Goal: Task Accomplishment & Management: Use online tool/utility

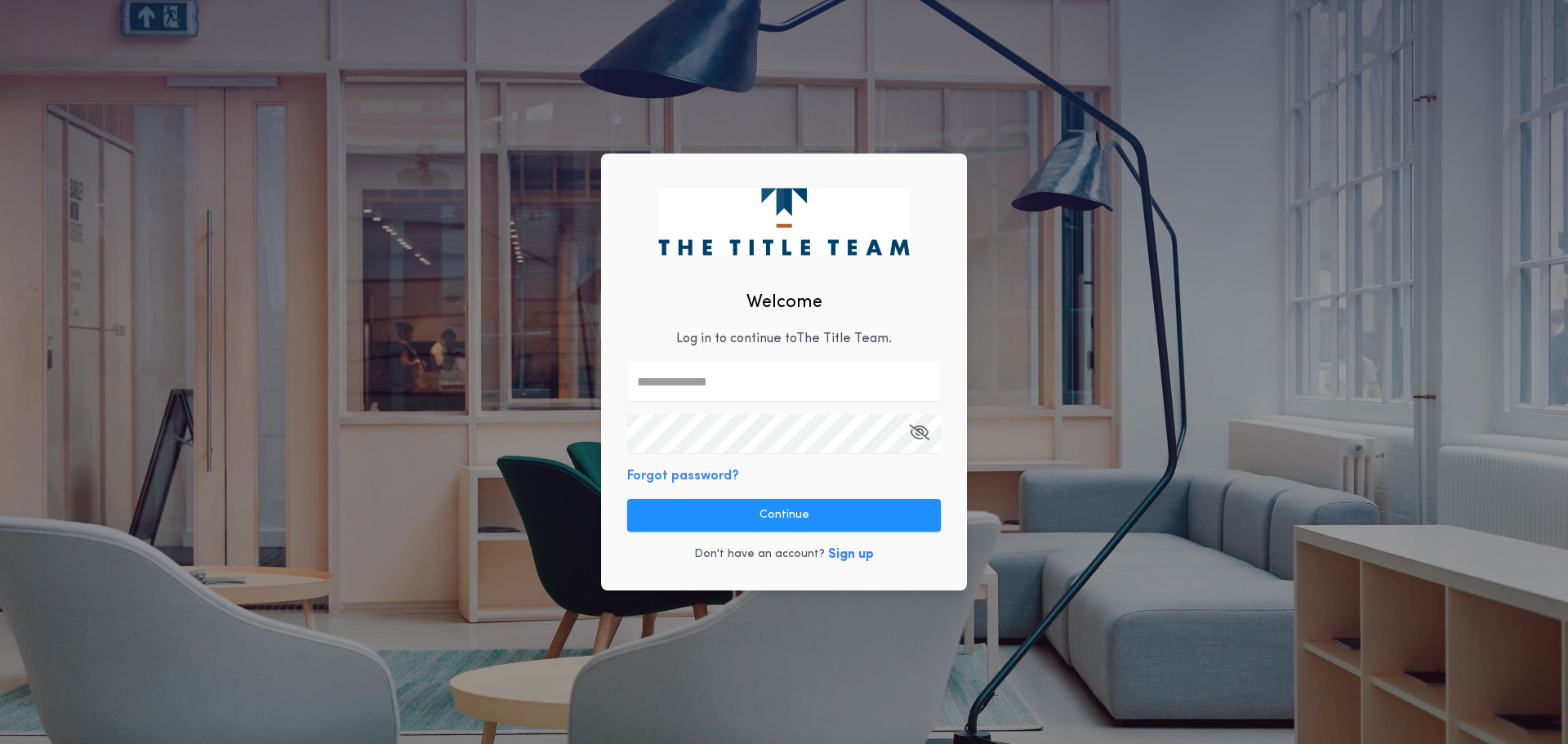
type input "**********"
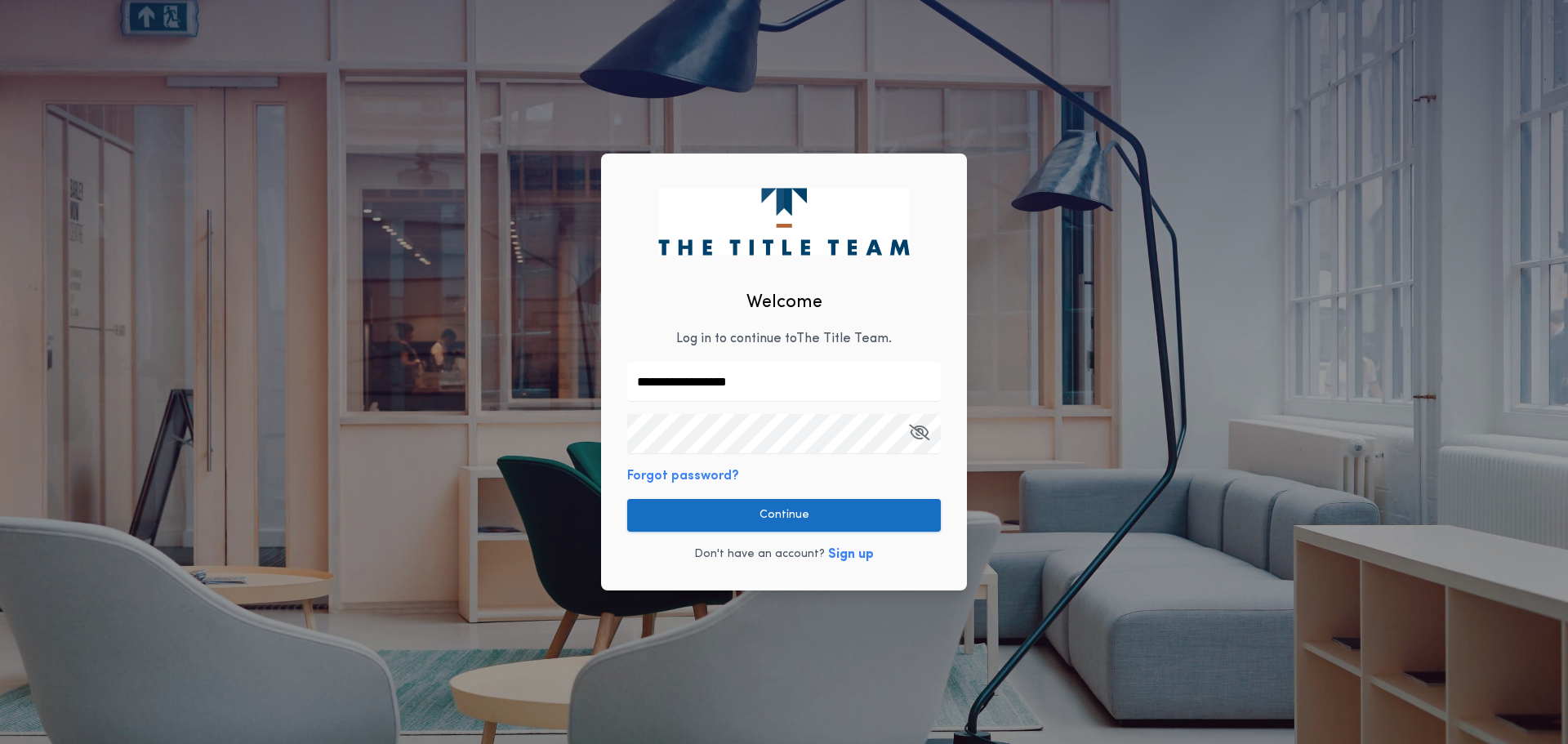
click at [756, 506] on button "Continue" at bounding box center [784, 515] width 313 height 33
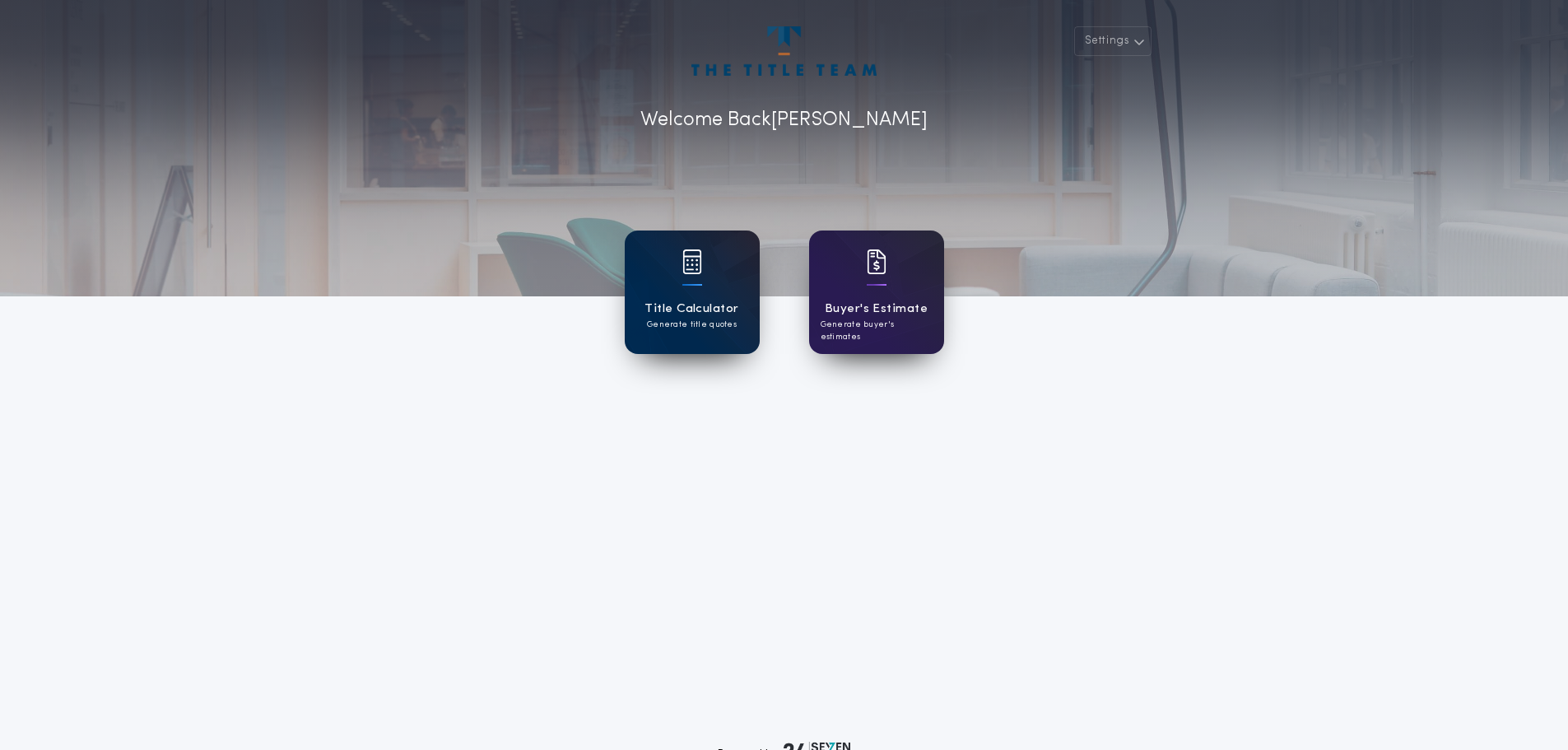
click at [679, 319] on p "Generate title quotes" at bounding box center [692, 325] width 90 height 13
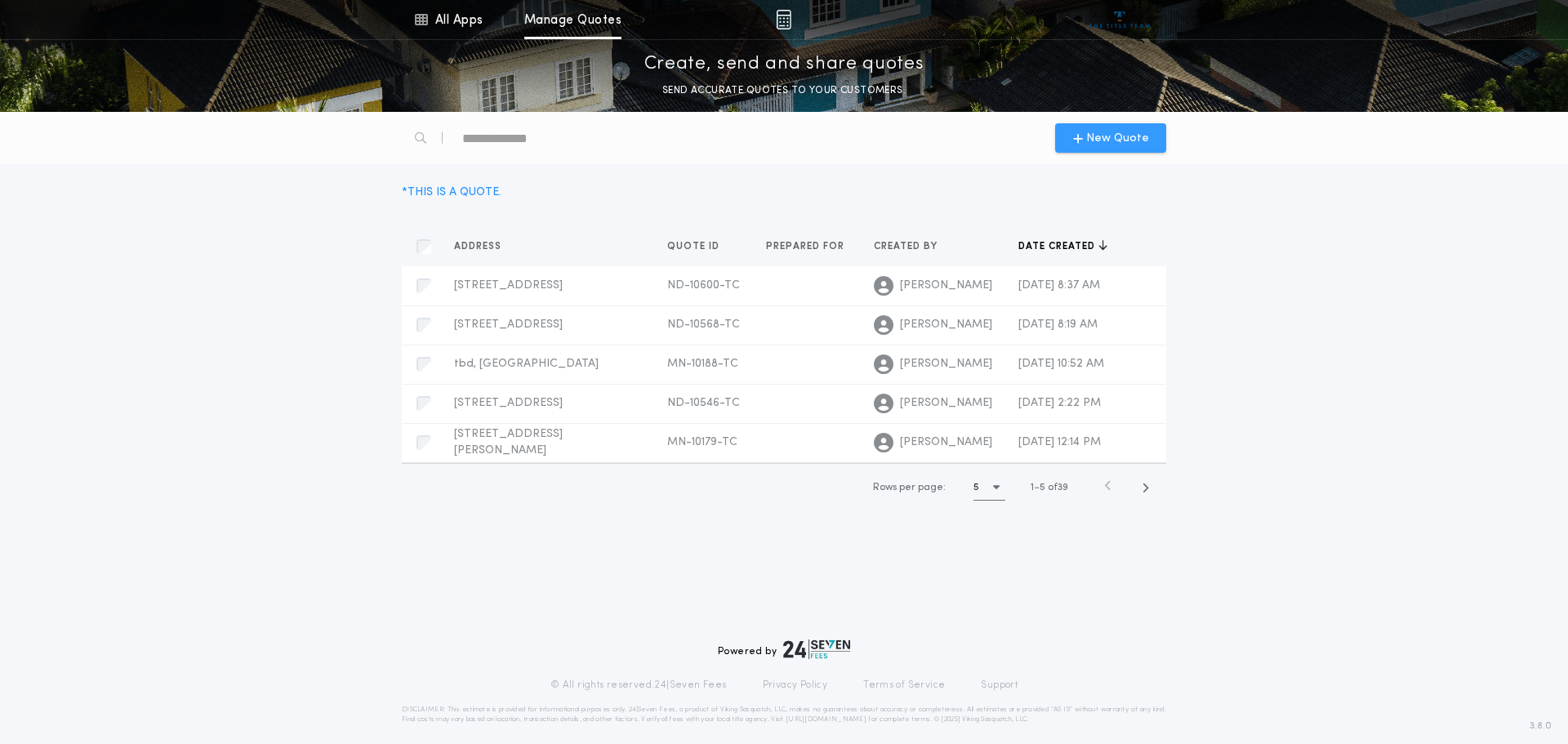
click at [1096, 141] on span "New Quote" at bounding box center [1117, 138] width 63 height 18
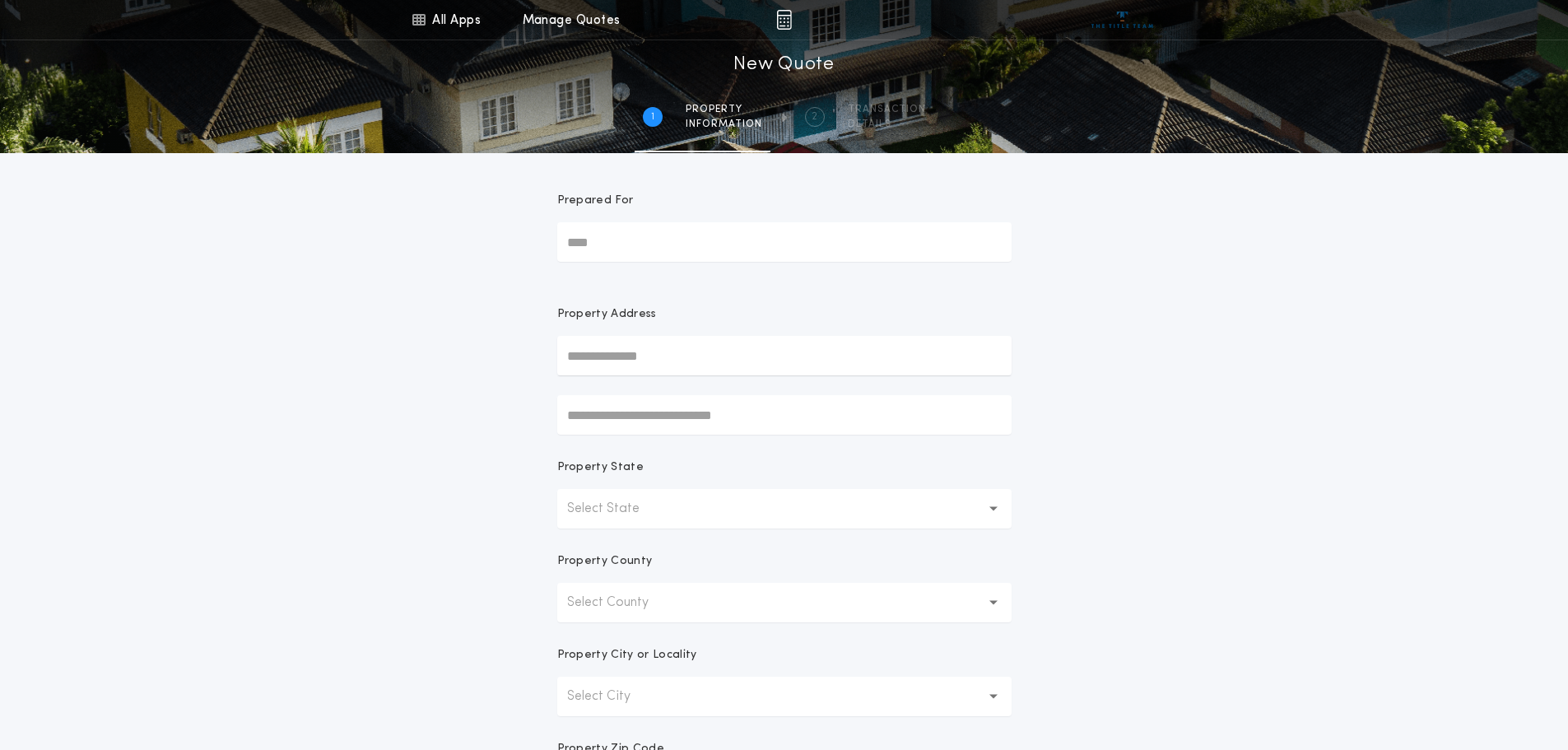
click at [662, 367] on input "text" at bounding box center [784, 356] width 455 height 40
type input "***"
click at [684, 515] on button "Select State" at bounding box center [784, 509] width 455 height 40
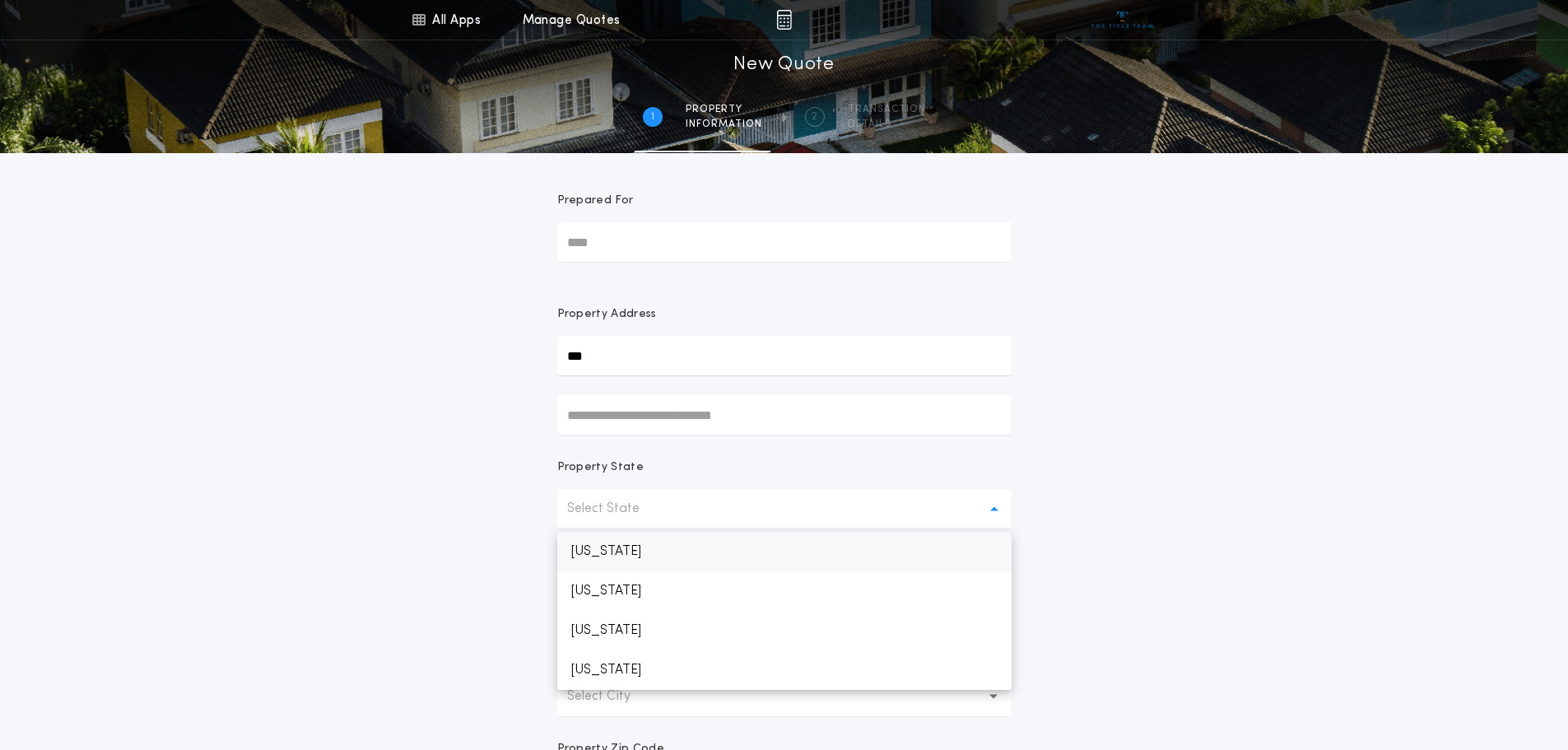
click at [681, 544] on p "[US_STATE]" at bounding box center [784, 552] width 455 height 40
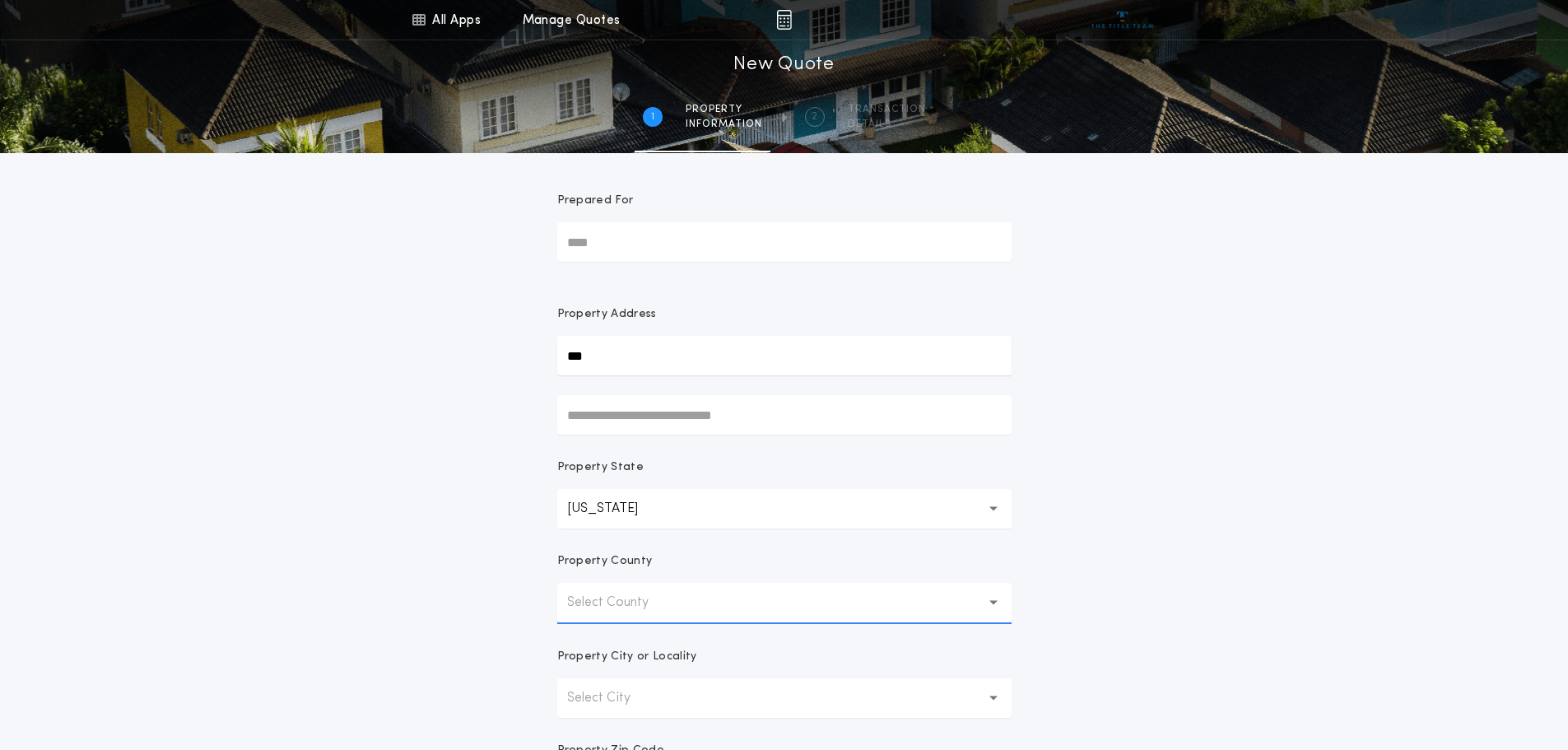
click at [655, 615] on button "Select County" at bounding box center [784, 603] width 455 height 40
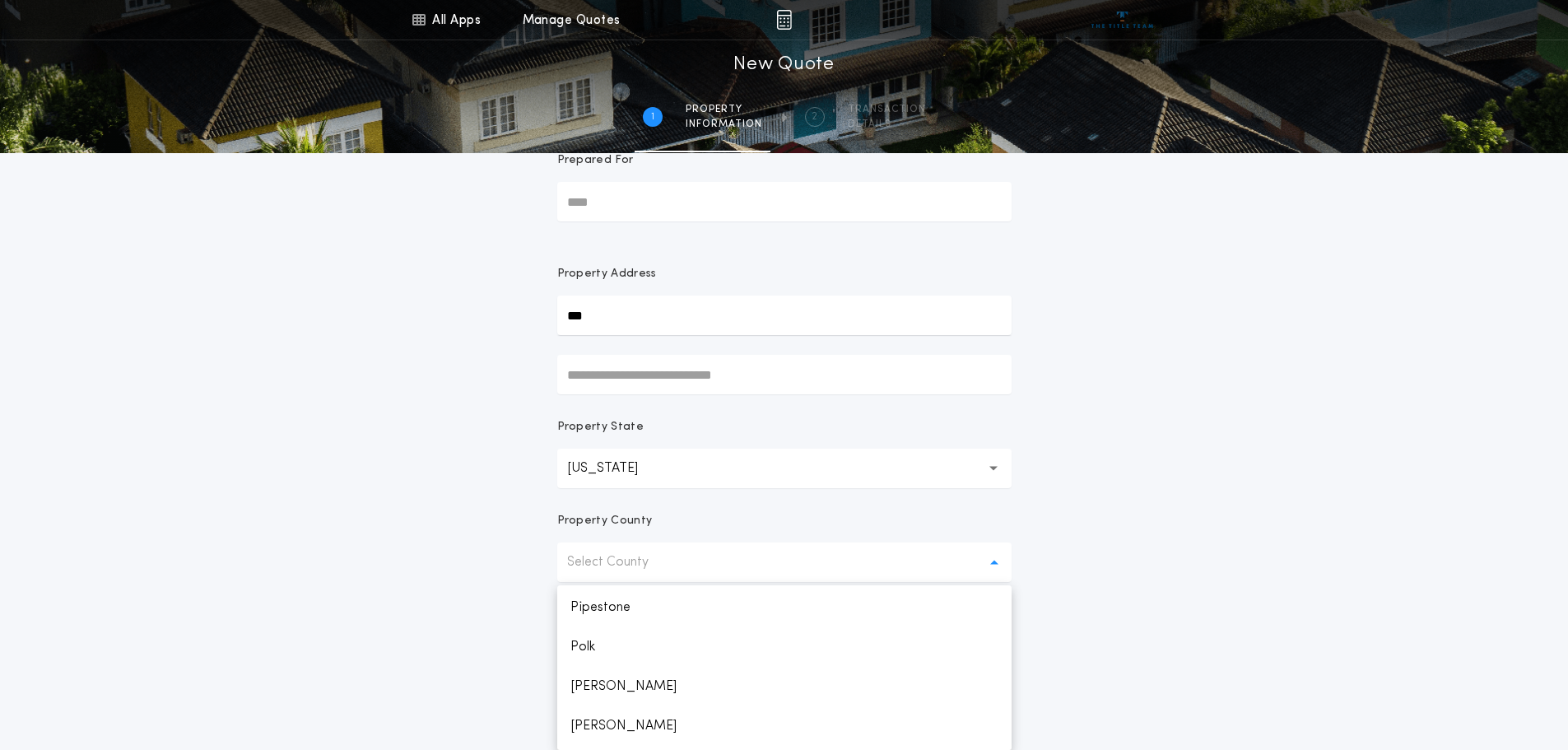
scroll to position [2253, 0]
click at [611, 673] on p "Polk" at bounding box center [784, 684] width 455 height 40
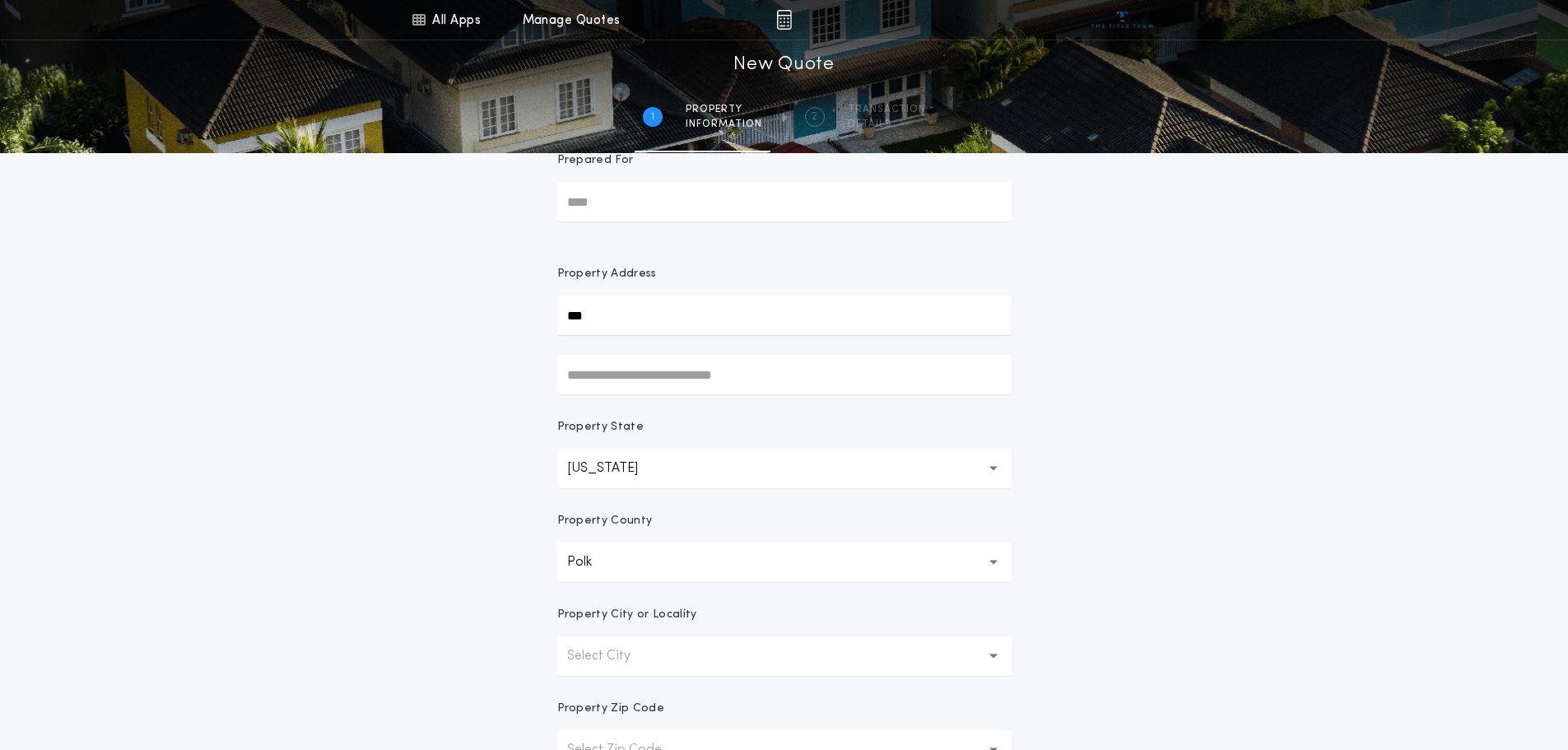
scroll to position [123, 0]
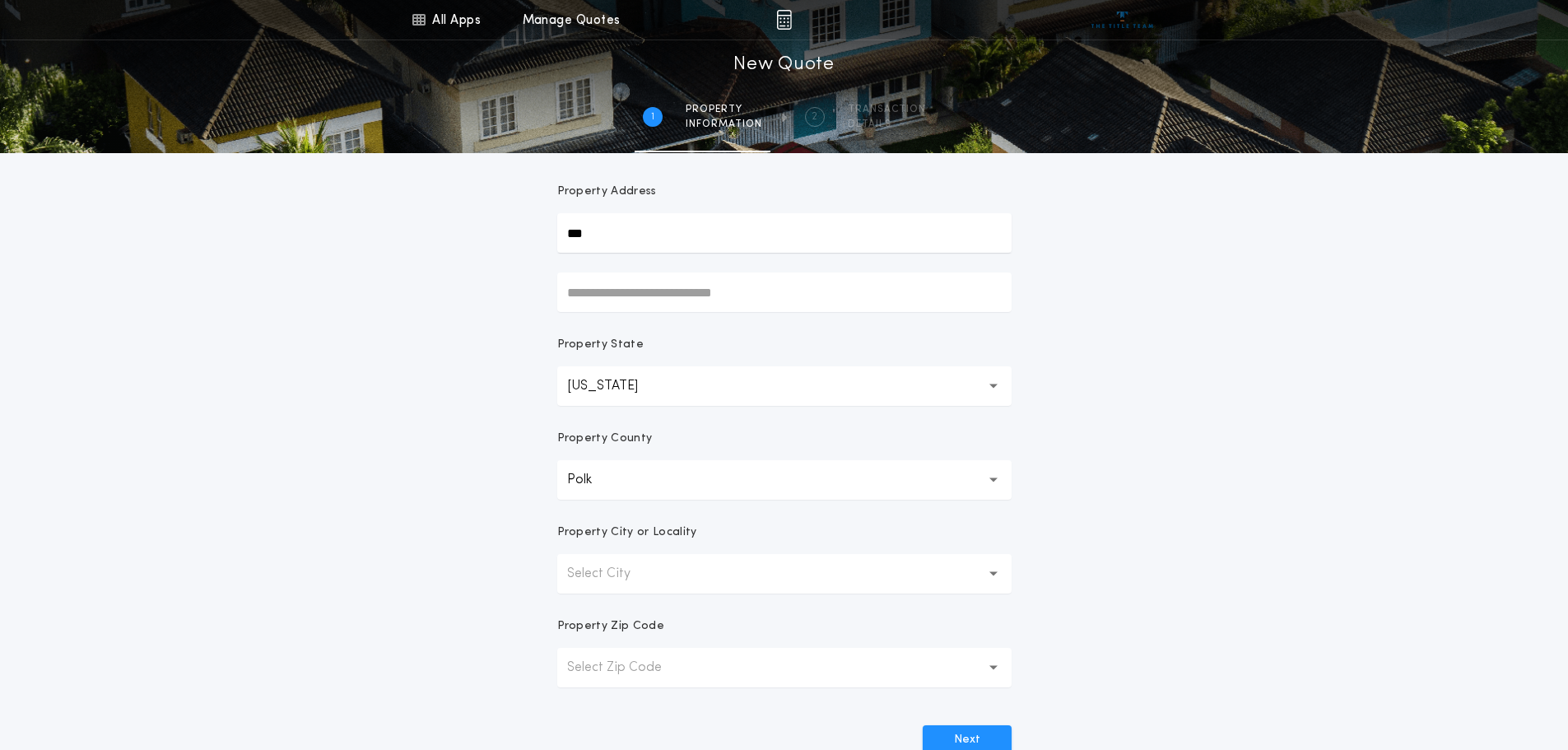
click at [647, 567] on p "Select City" at bounding box center [612, 574] width 90 height 20
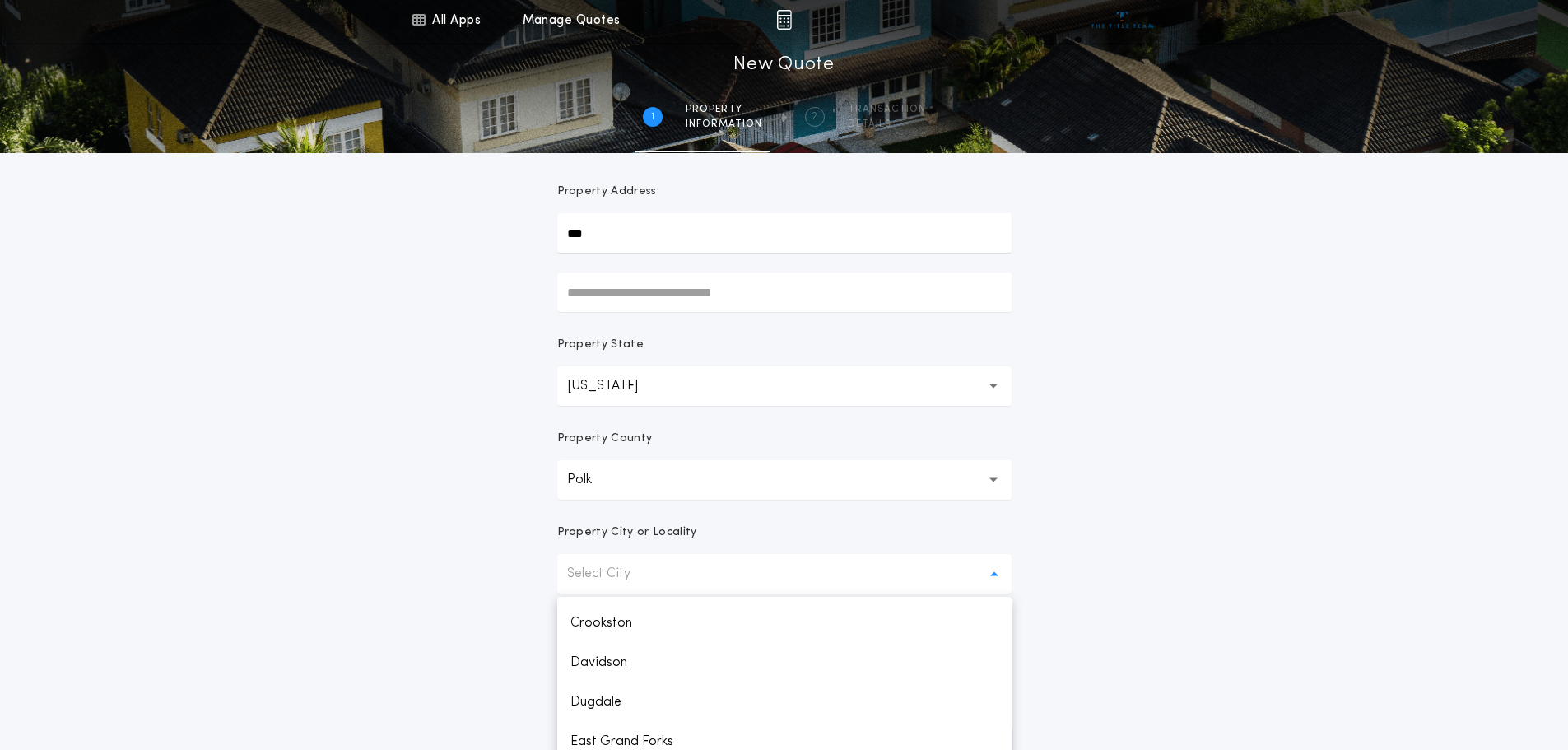
scroll to position [135, 0]
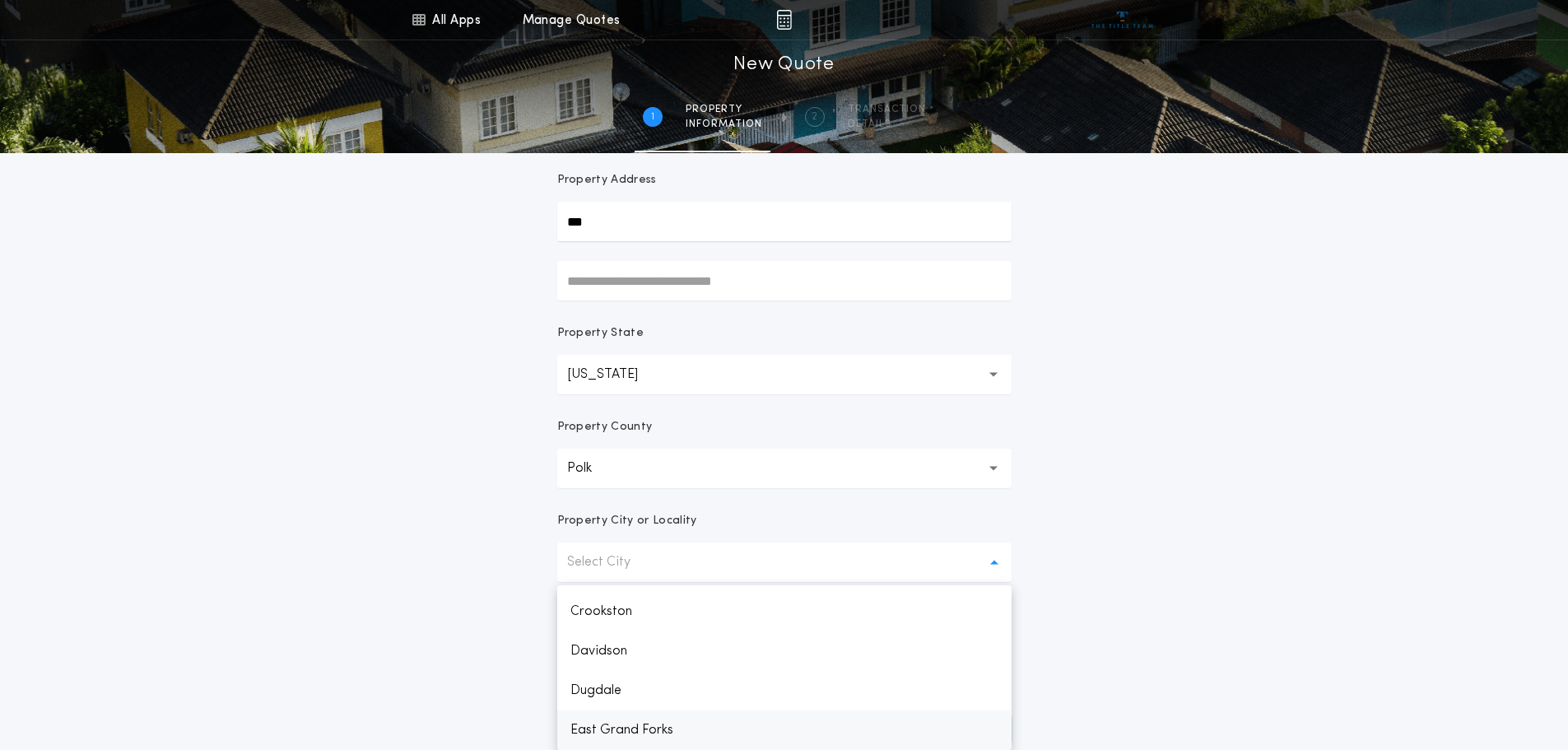
click at [634, 732] on p "East Grand Forks" at bounding box center [784, 730] width 455 height 40
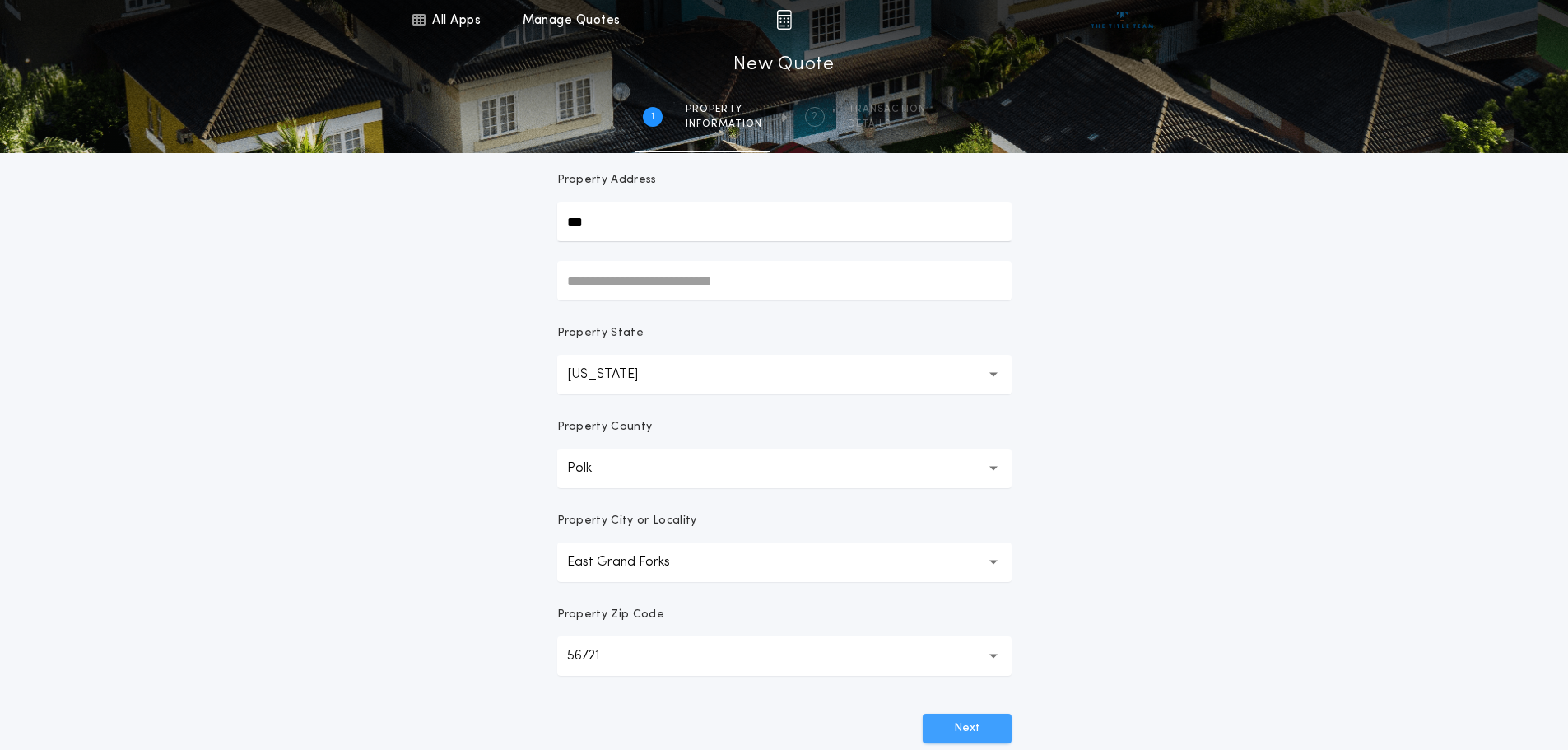
click at [995, 742] on button "Next" at bounding box center [967, 728] width 89 height 29
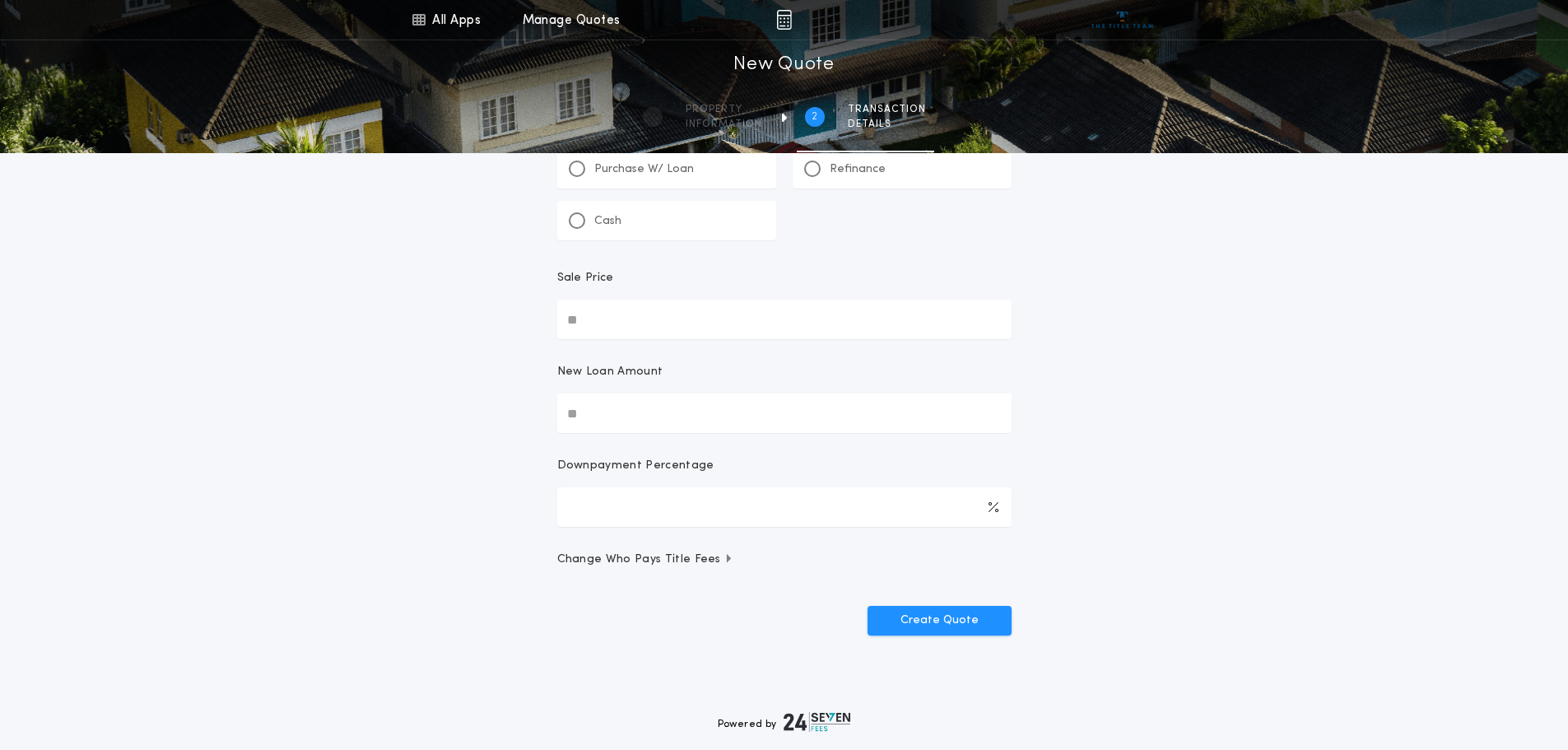
scroll to position [0, 0]
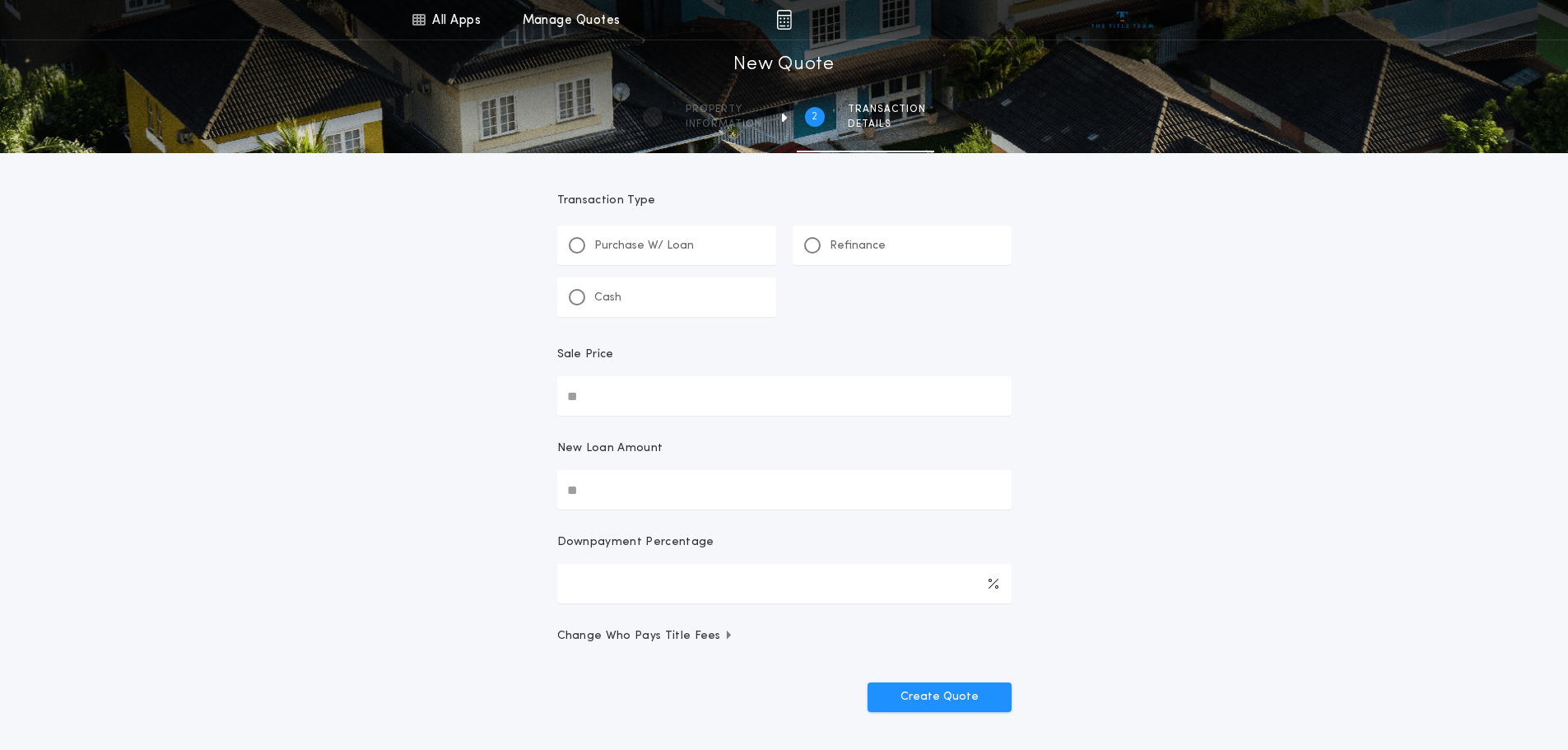
click at [872, 251] on p "Refinance" at bounding box center [857, 246] width 56 height 17
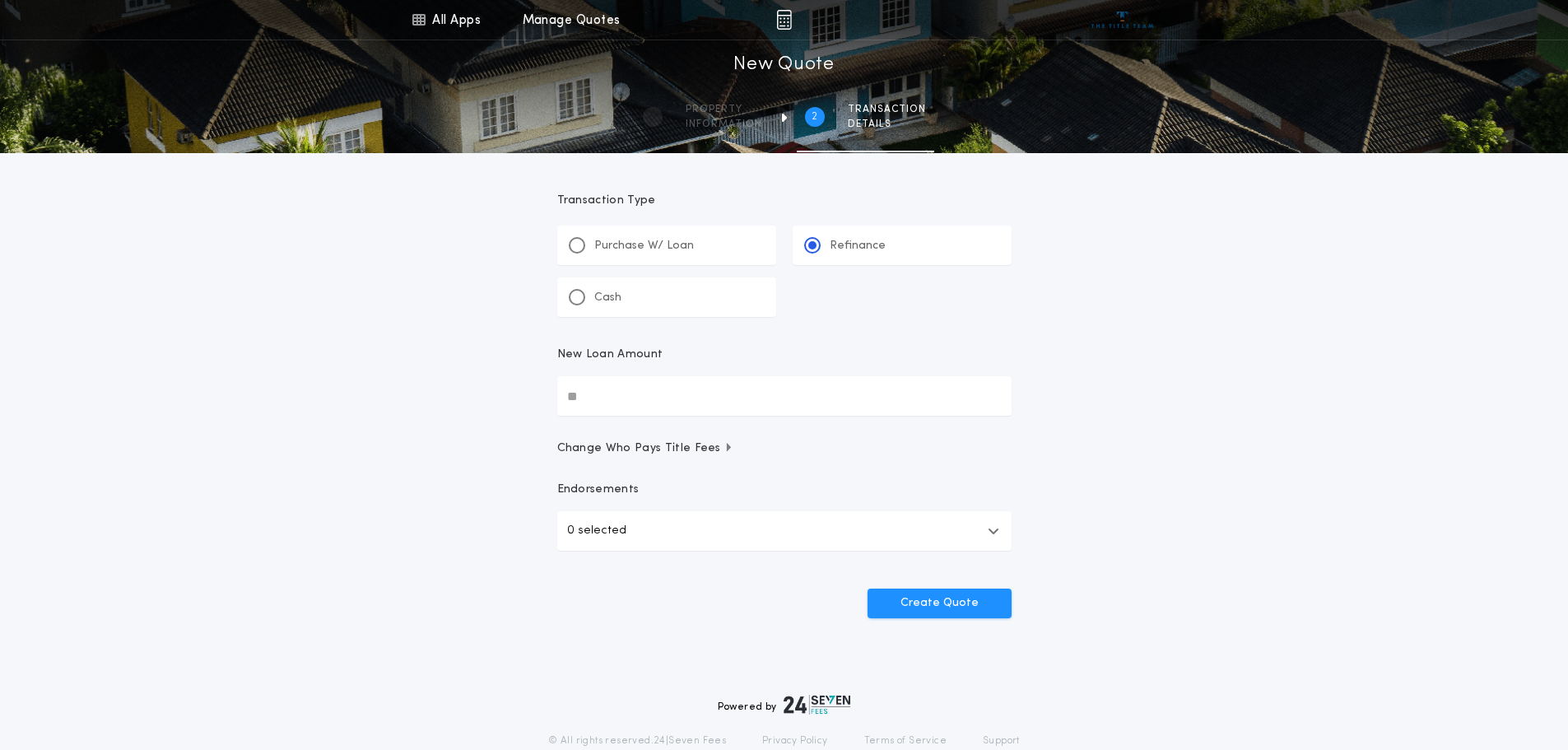
click at [782, 386] on input "New Loan Amount" at bounding box center [784, 396] width 455 height 40
type input "********"
click at [990, 599] on button "Create Quote" at bounding box center [939, 603] width 144 height 29
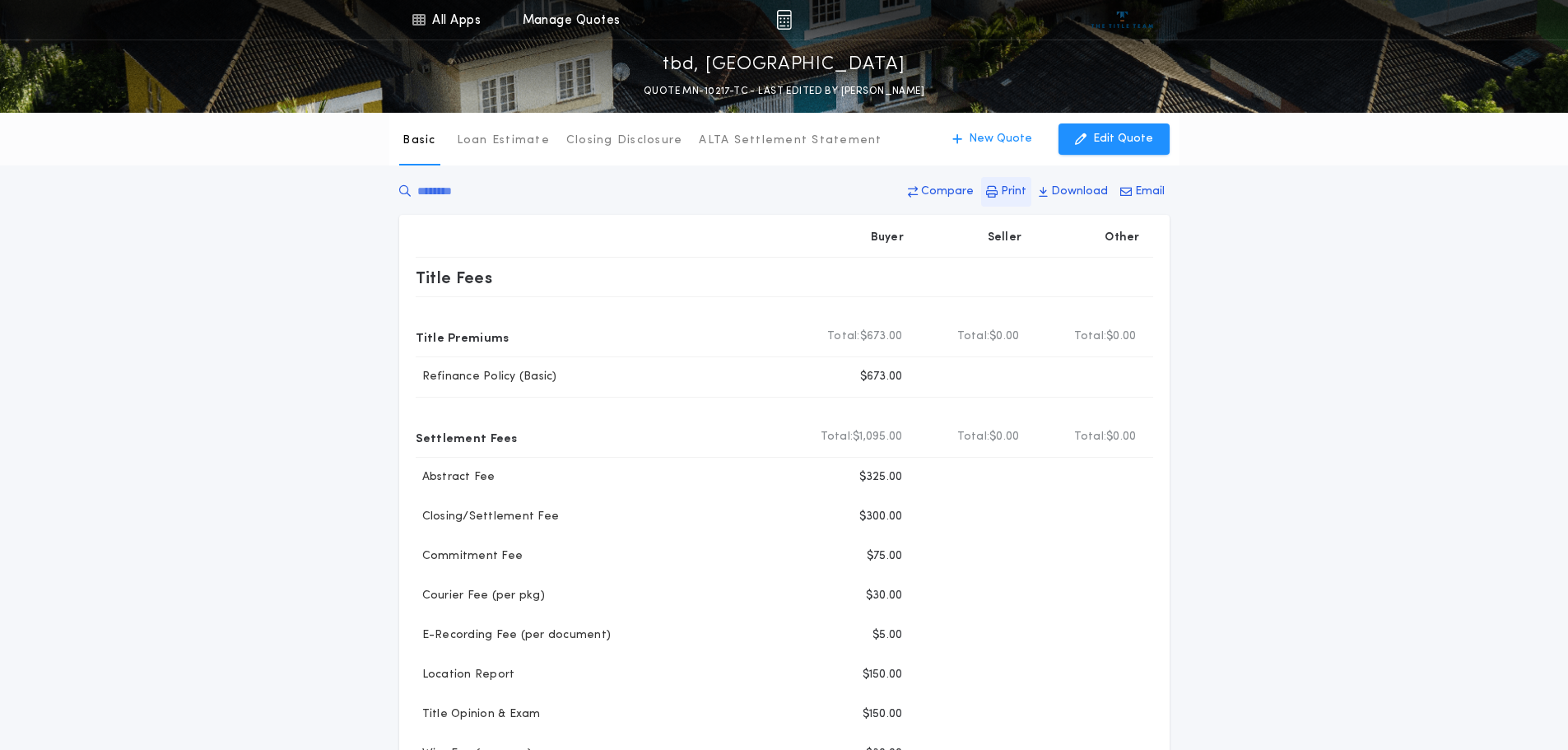
click at [1005, 192] on p "Print" at bounding box center [1013, 192] width 25 height 17
